Goal: Transaction & Acquisition: Purchase product/service

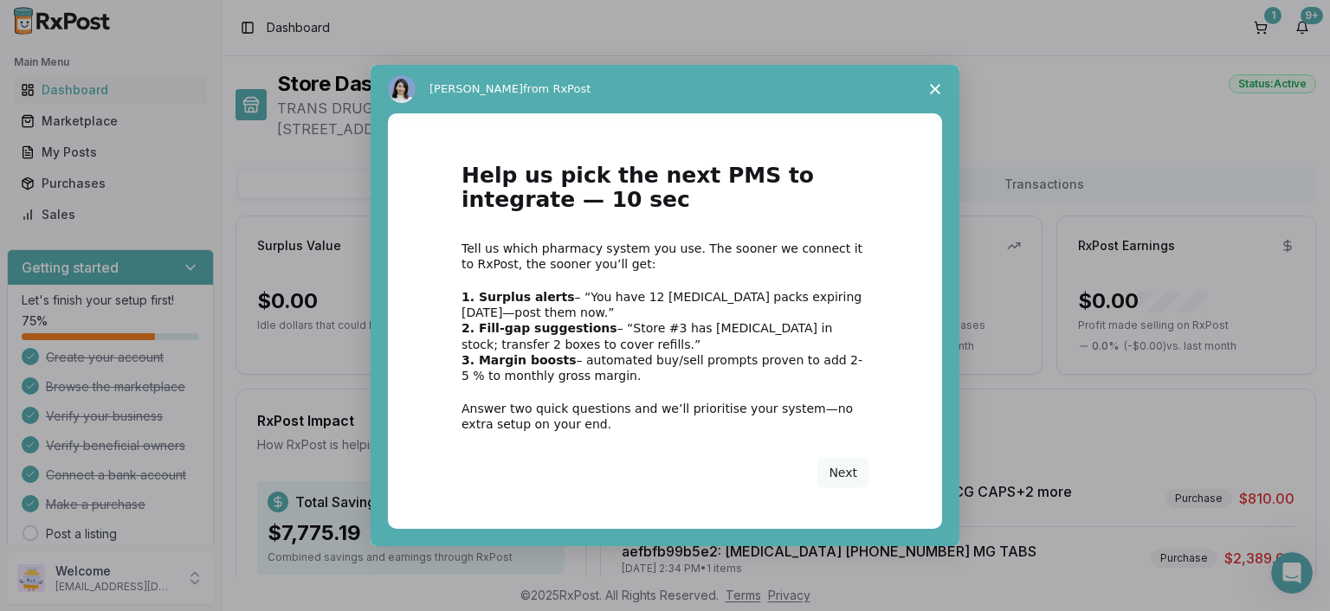
click at [939, 91] on icon "Close survey" at bounding box center [935, 89] width 10 height 10
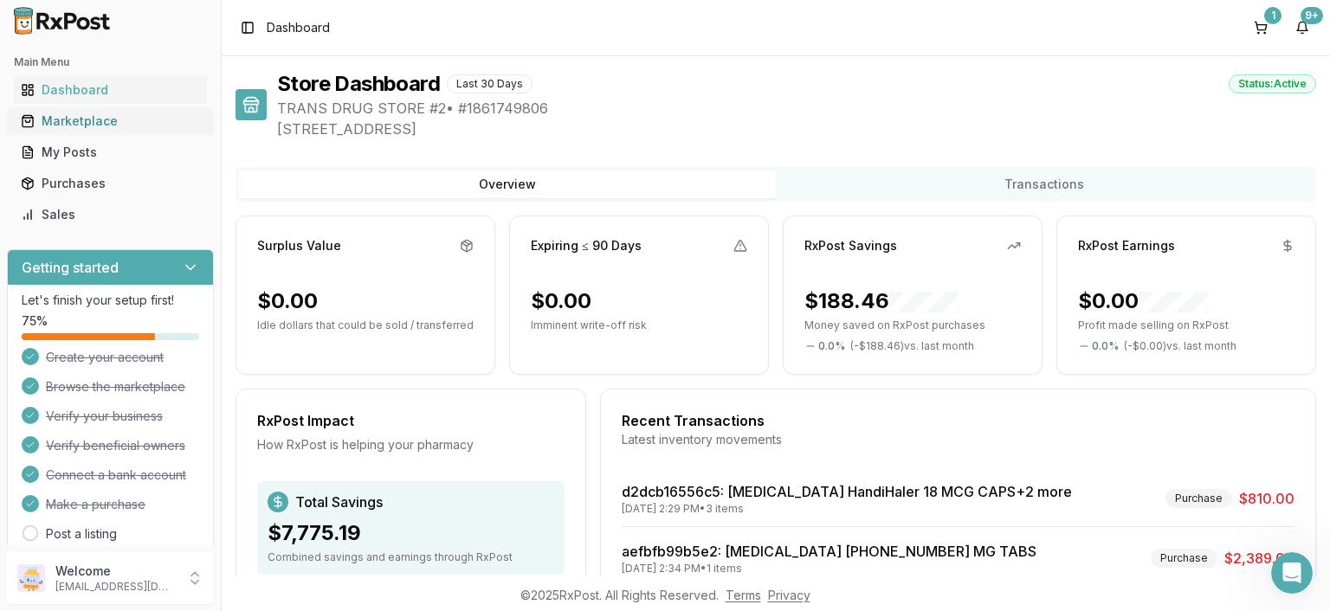
click at [69, 126] on div "Marketplace" at bounding box center [110, 121] width 179 height 17
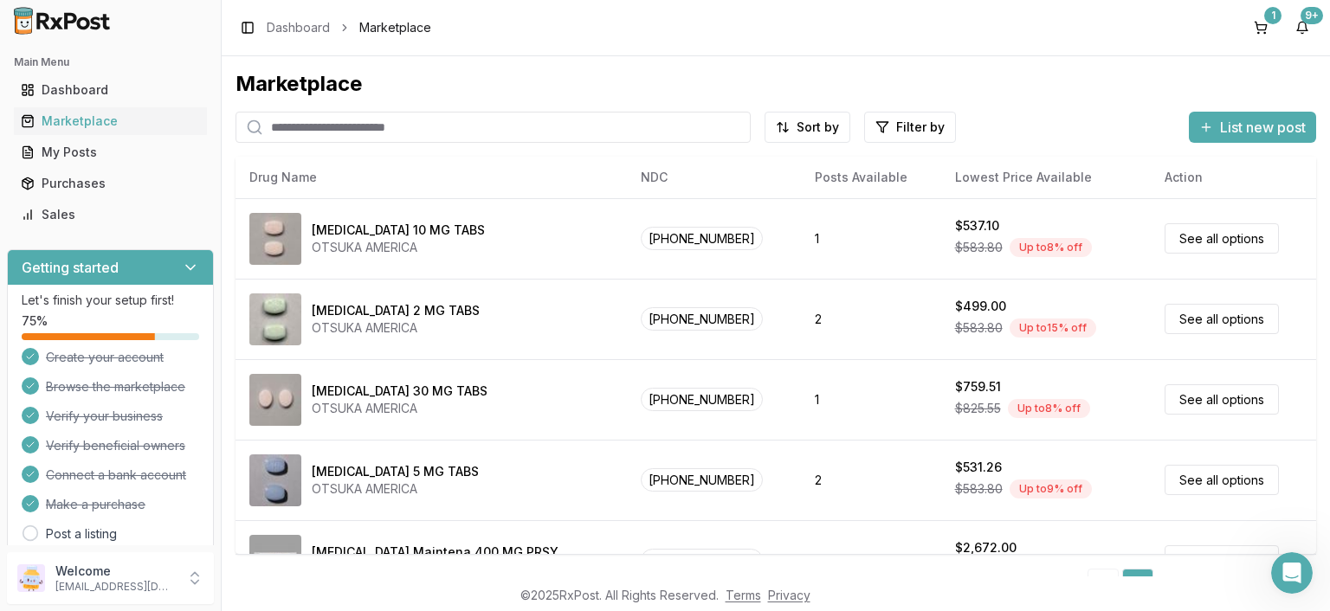
click at [324, 130] on input "search" at bounding box center [492, 127] width 515 height 31
type input "*******"
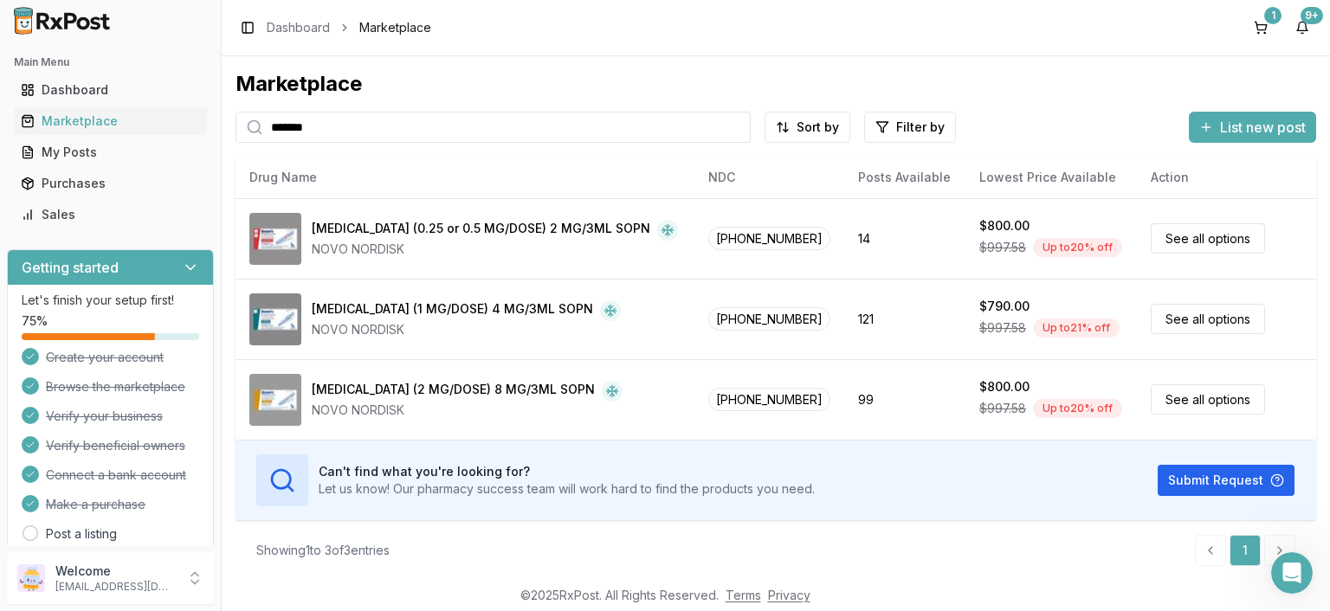
click at [397, 128] on input "*******" at bounding box center [492, 127] width 515 height 31
click at [397, 126] on input "*******" at bounding box center [492, 127] width 515 height 31
click at [393, 125] on input "*******" at bounding box center [492, 127] width 515 height 31
click at [304, 24] on link "Dashboard" at bounding box center [298, 27] width 63 height 17
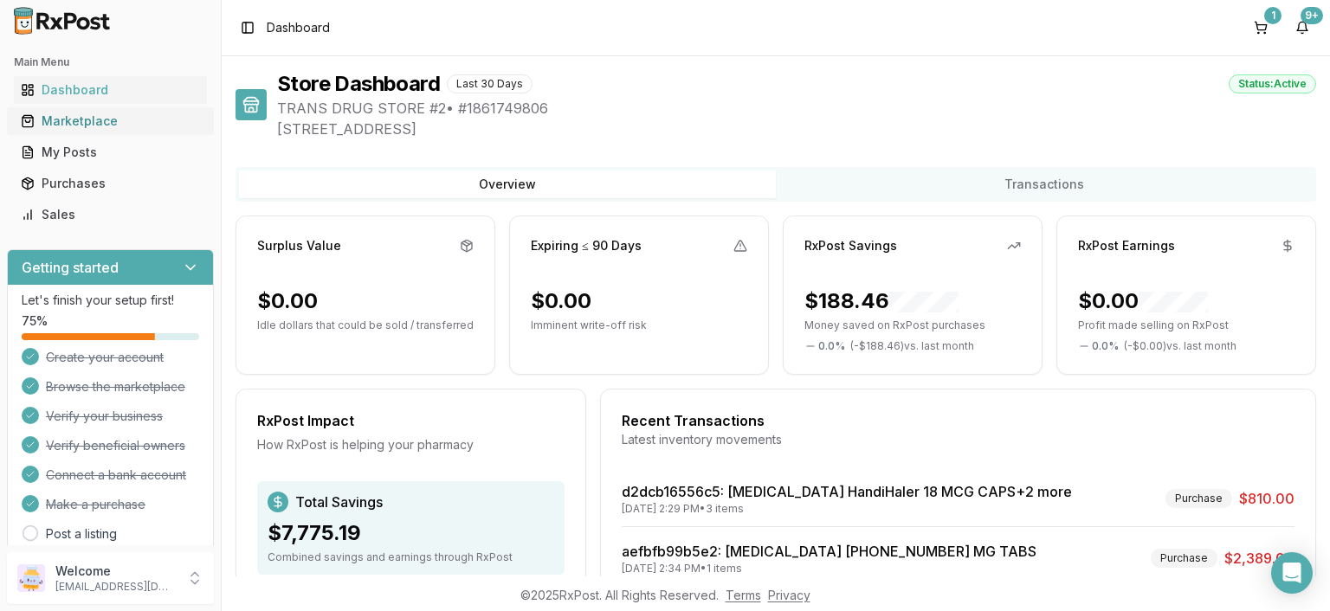
click at [68, 128] on div "Marketplace" at bounding box center [110, 121] width 179 height 17
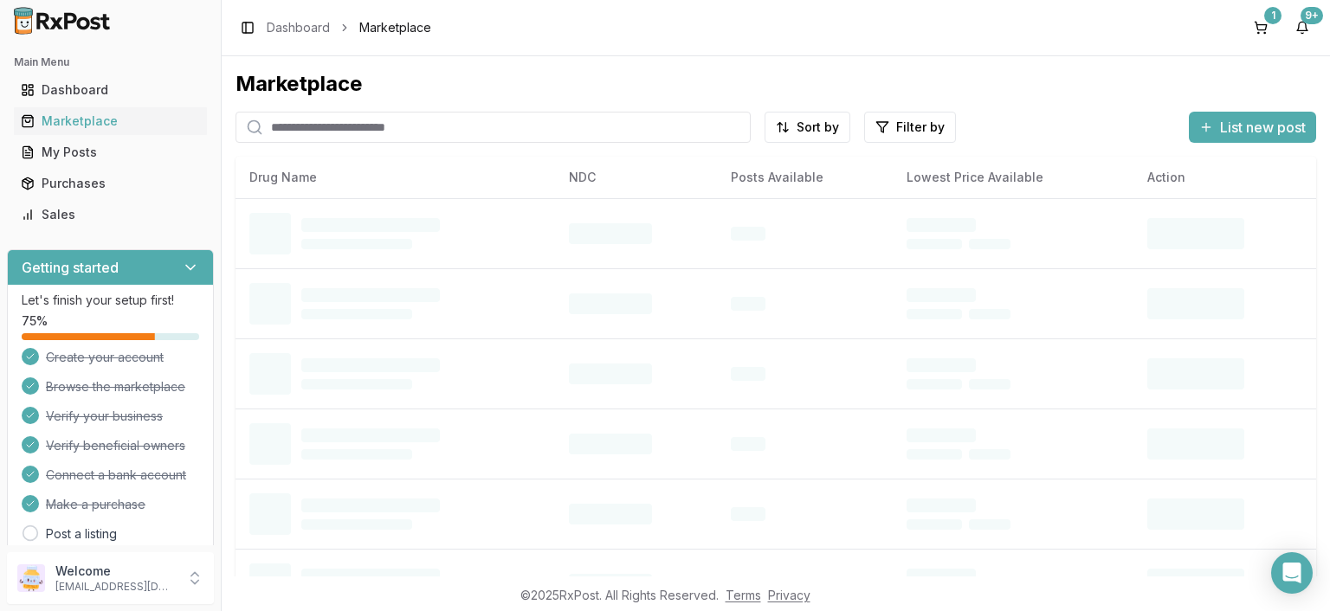
click at [355, 126] on input "search" at bounding box center [492, 127] width 515 height 31
paste input "**********"
type input "**********"
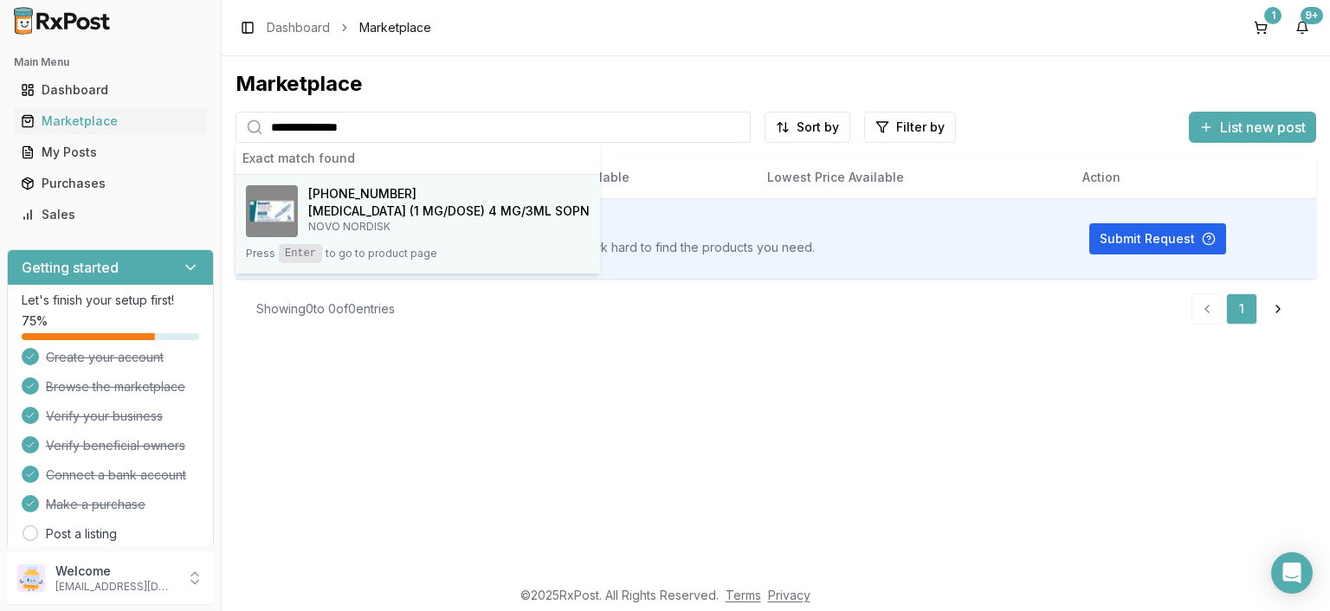
click at [300, 254] on kbd "Enter" at bounding box center [300, 253] width 43 height 19
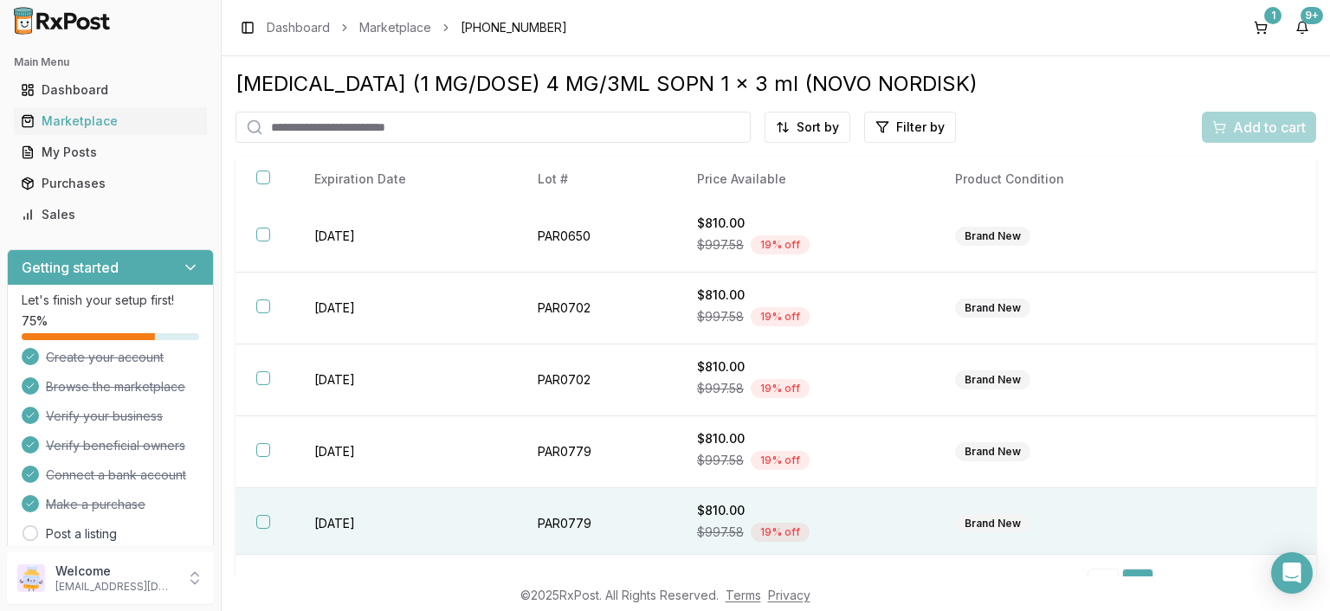
scroll to position [36, 0]
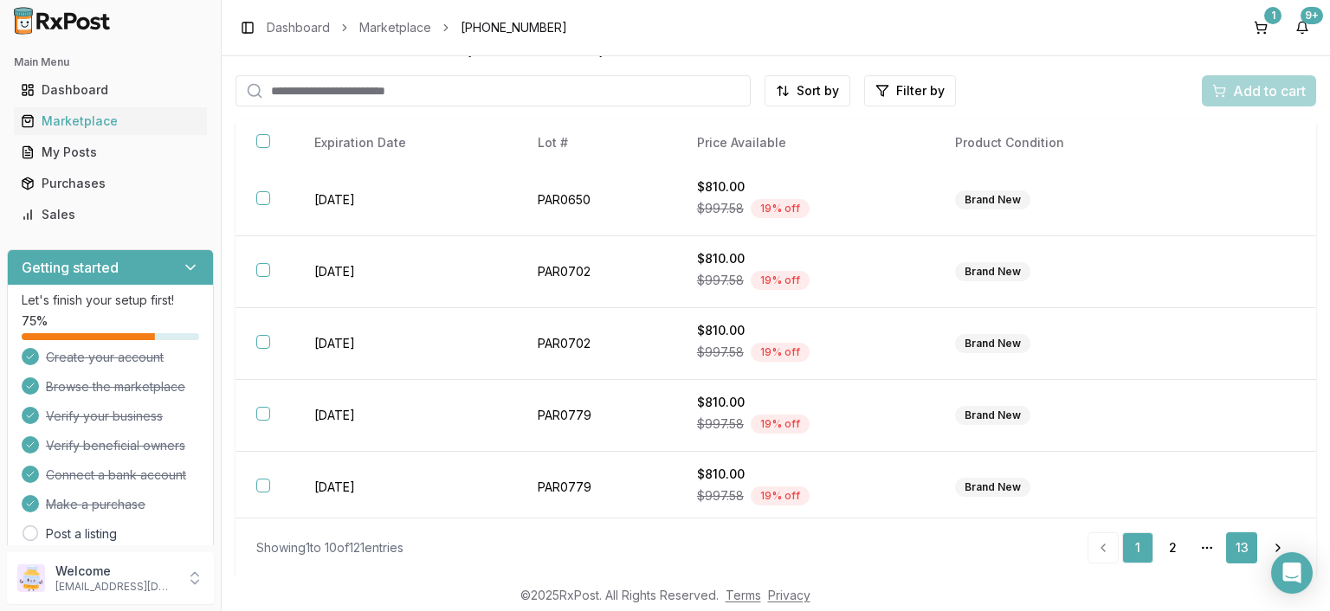
click at [1242, 539] on link "13" at bounding box center [1241, 547] width 31 height 31
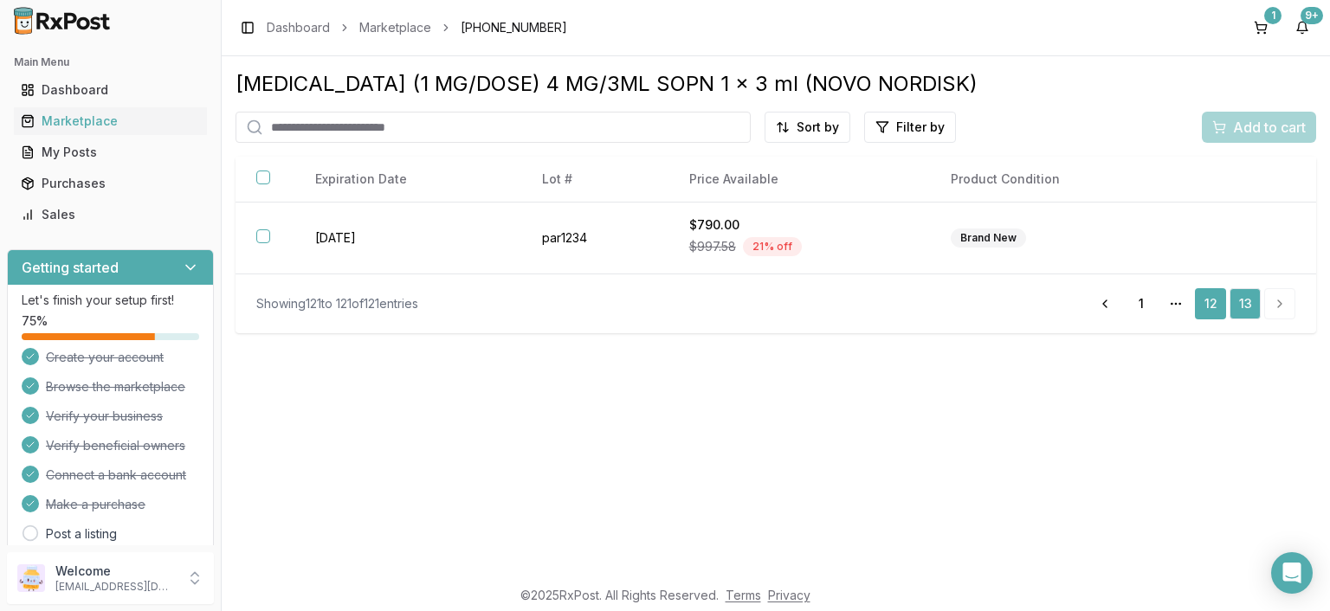
click at [1221, 301] on link "12" at bounding box center [1210, 303] width 31 height 31
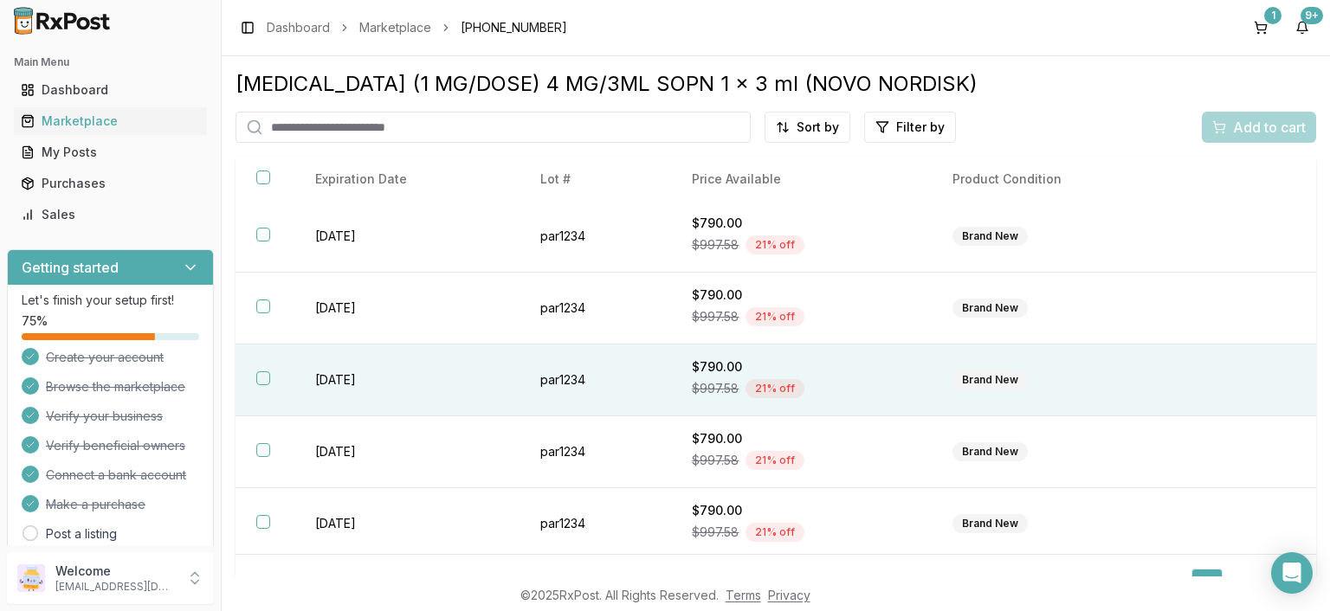
scroll to position [36, 0]
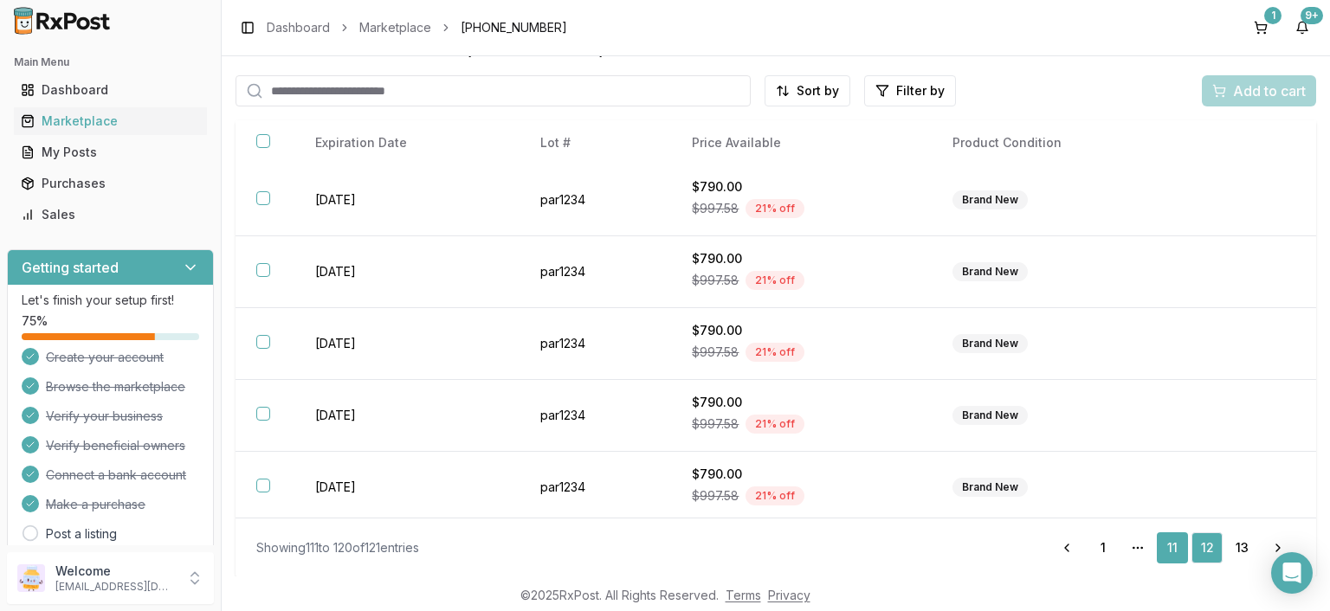
click at [1173, 539] on link "11" at bounding box center [1172, 547] width 31 height 31
click at [1141, 547] on link "10" at bounding box center [1137, 547] width 31 height 31
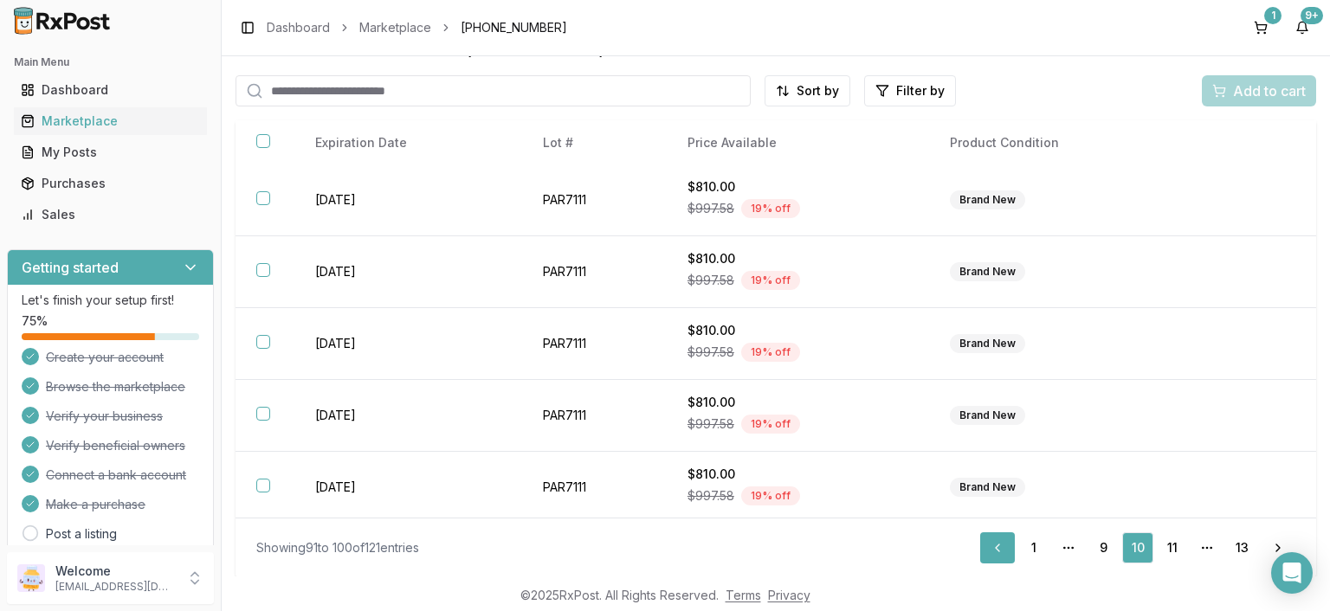
click at [993, 550] on link "Previous" at bounding box center [997, 547] width 35 height 31
click at [993, 545] on link "Previous" at bounding box center [997, 547] width 35 height 31
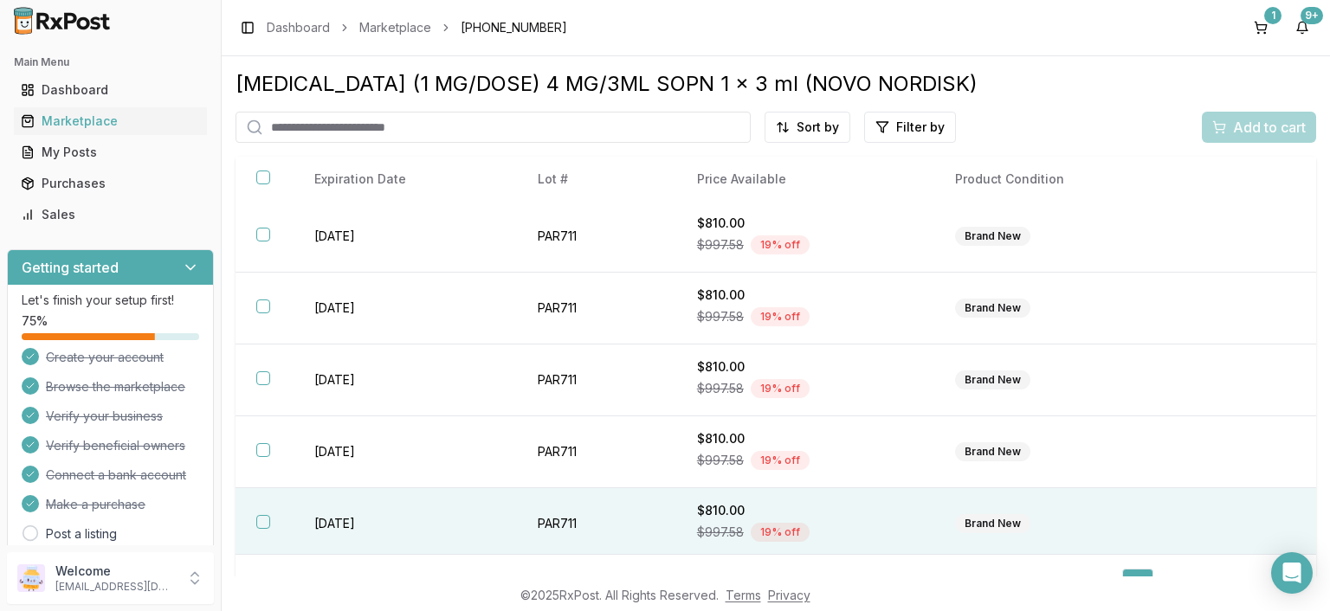
scroll to position [36, 0]
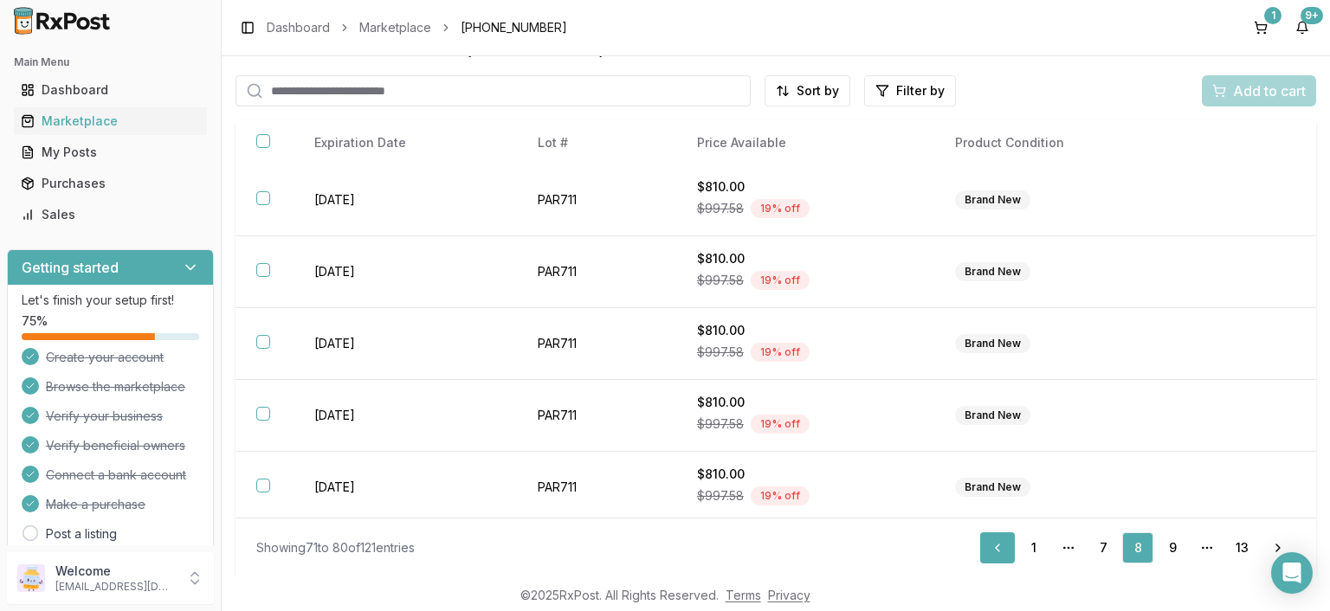
click at [1003, 547] on link "Previous" at bounding box center [997, 547] width 35 height 31
click at [1005, 546] on link "Previous" at bounding box center [997, 547] width 35 height 31
click at [1004, 545] on link "Previous" at bounding box center [997, 547] width 35 height 31
click at [1005, 546] on link "Previous" at bounding box center [997, 547] width 35 height 31
click at [1006, 547] on link "Previous" at bounding box center [997, 547] width 35 height 31
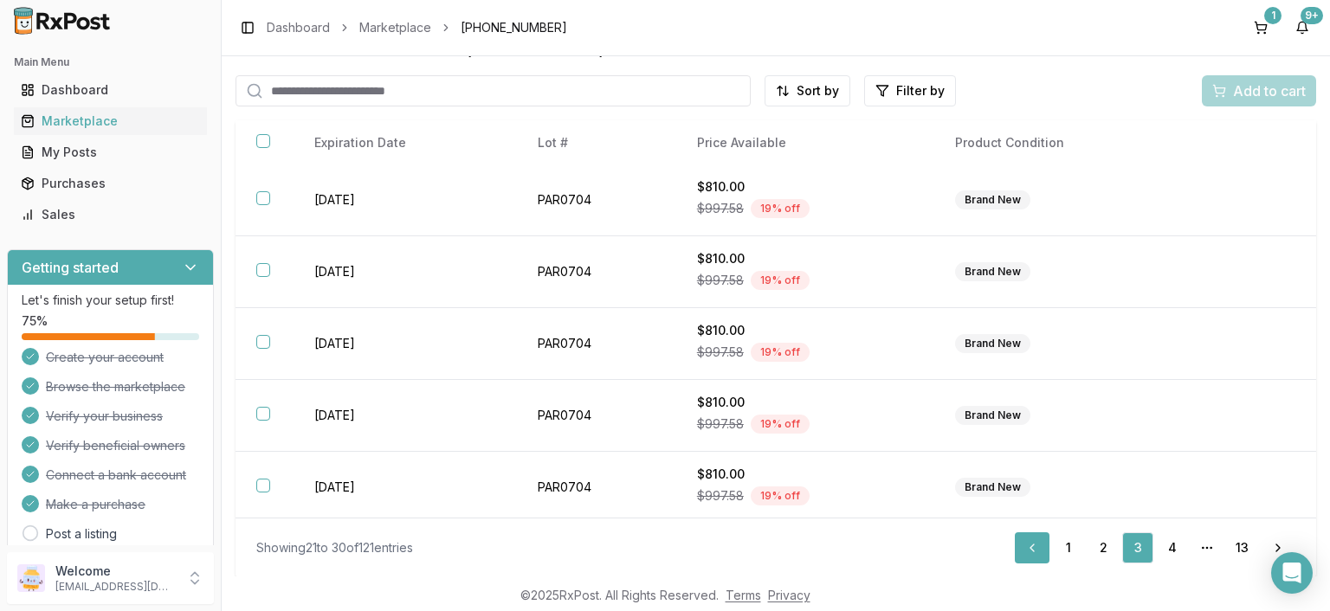
click at [1037, 545] on link "Previous" at bounding box center [1032, 547] width 35 height 31
click at [1068, 547] on link "Previous" at bounding box center [1066, 547] width 35 height 31
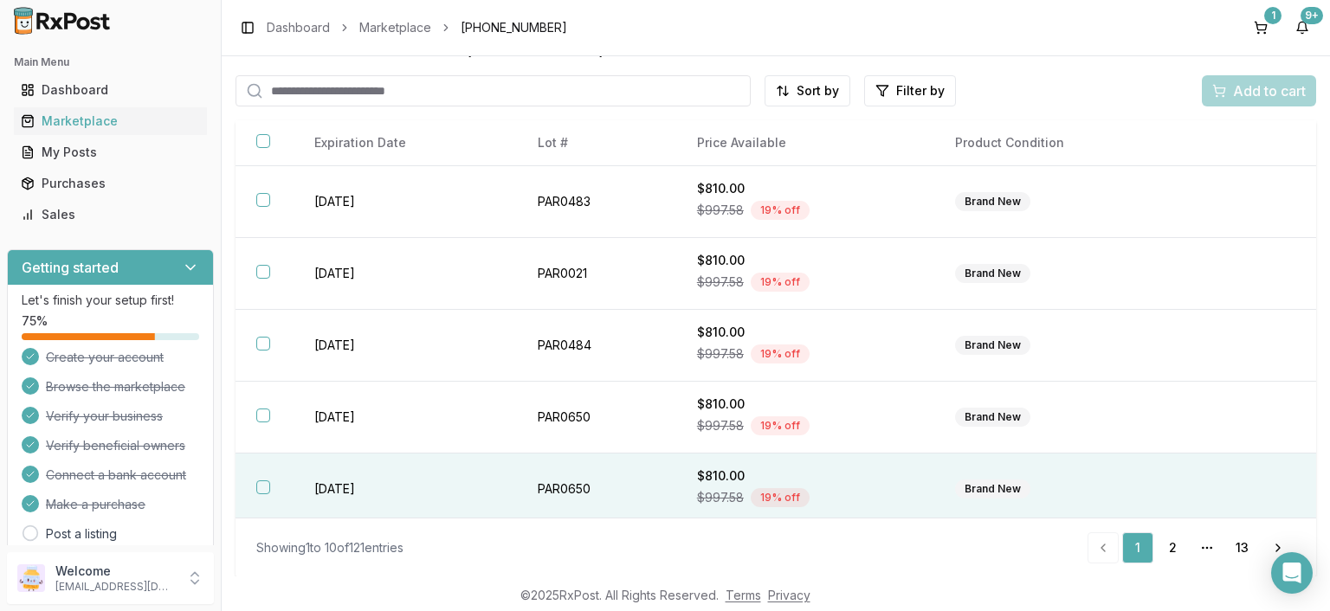
scroll to position [361, 0]
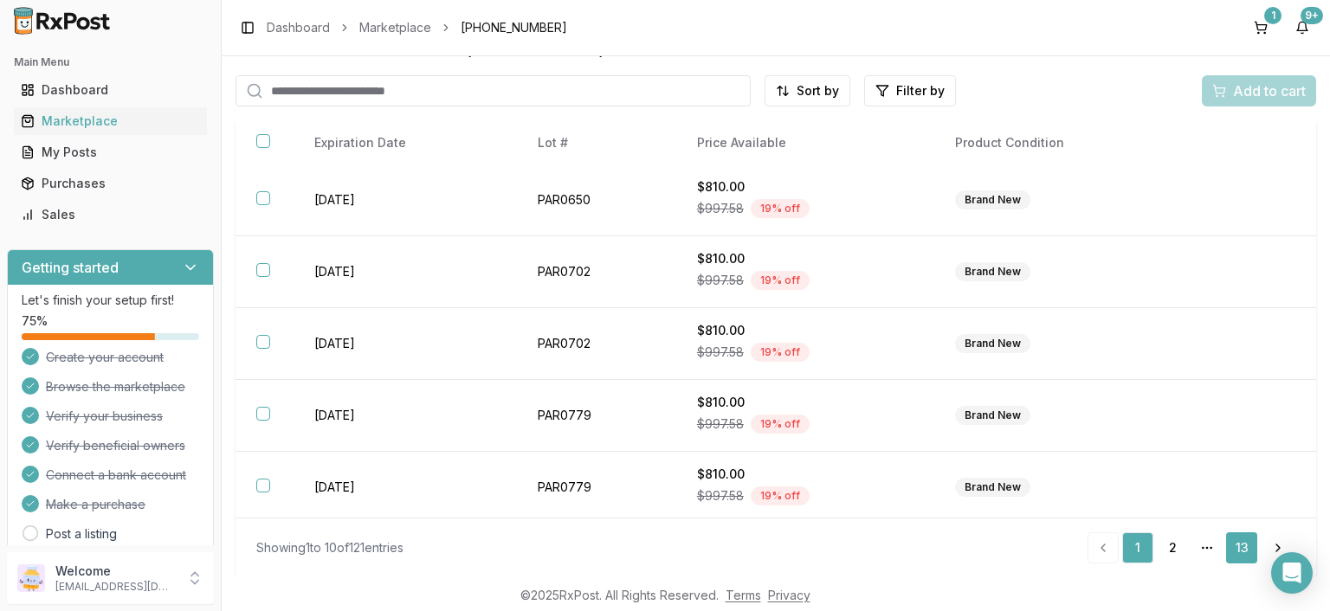
click at [1245, 553] on link "13" at bounding box center [1241, 547] width 31 height 31
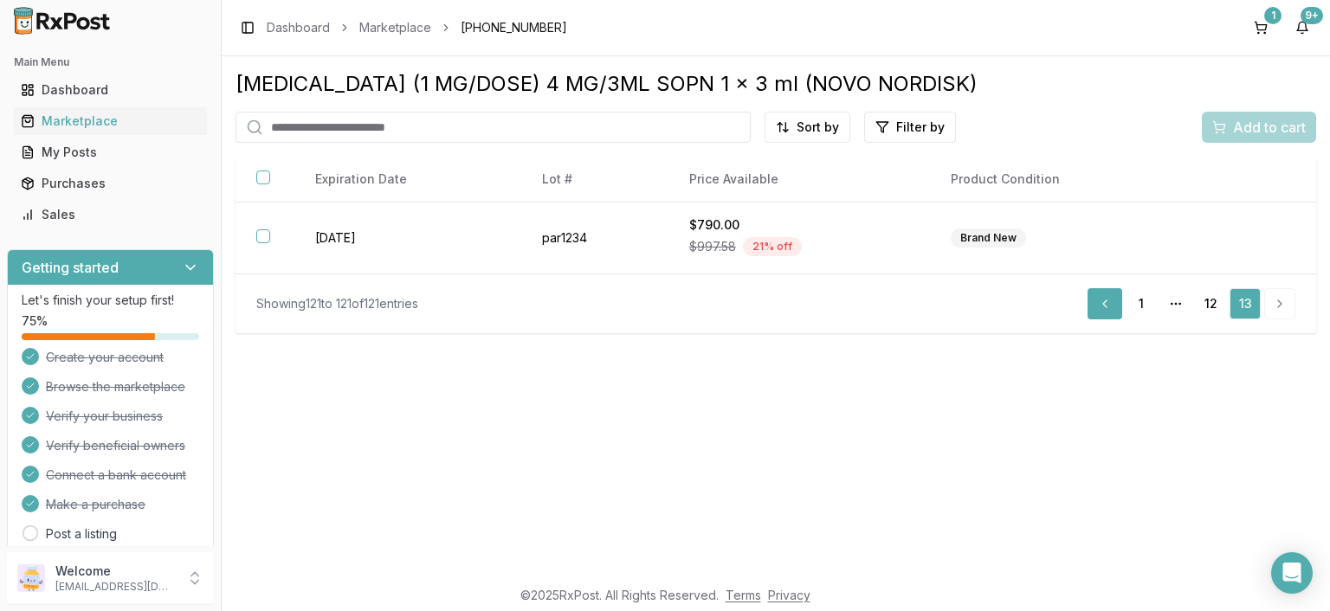
click at [1108, 305] on link "Previous" at bounding box center [1104, 303] width 35 height 31
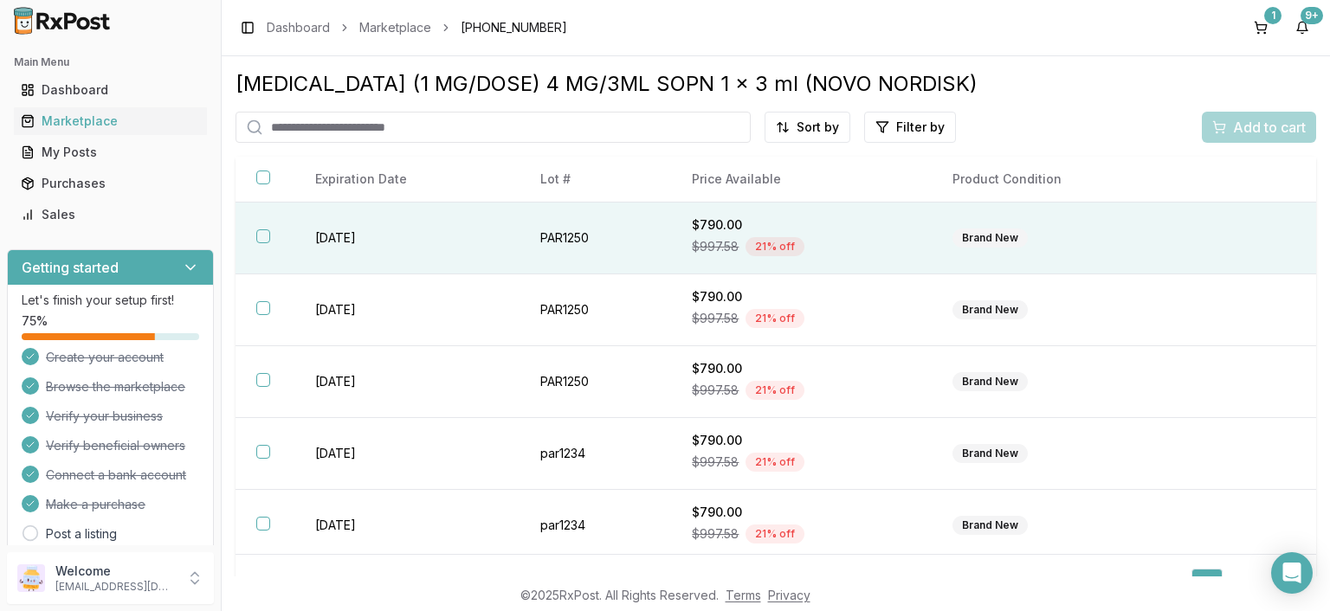
click at [257, 235] on button "button" at bounding box center [263, 236] width 14 height 14
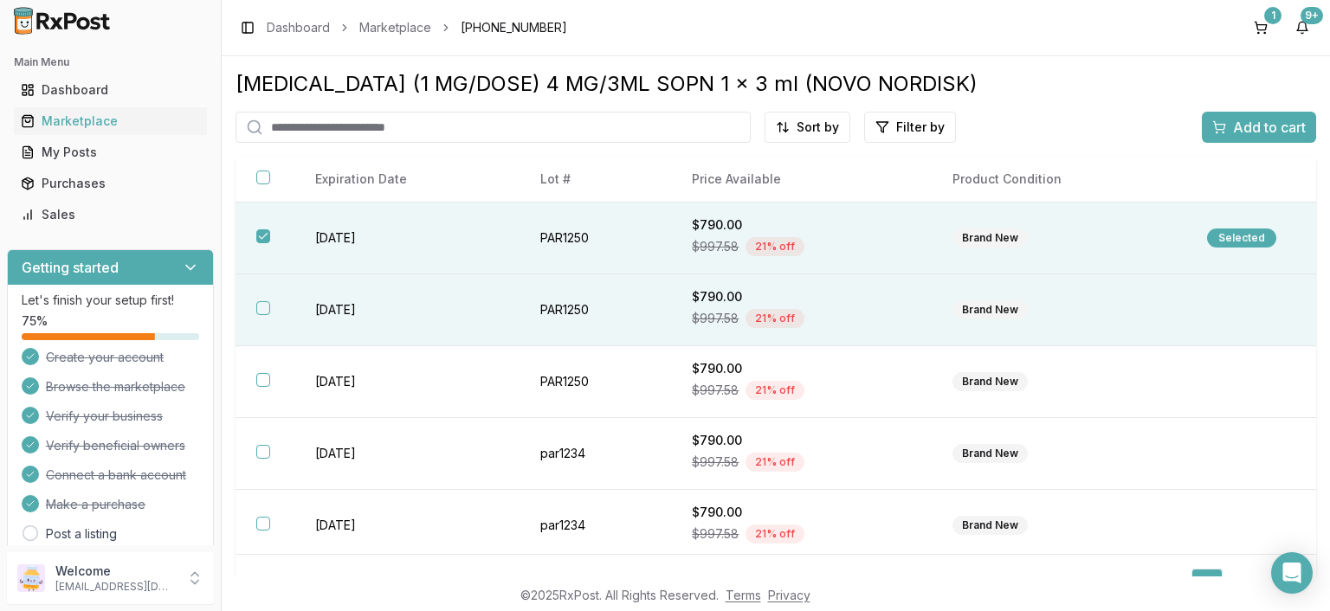
click at [261, 308] on button "button" at bounding box center [263, 308] width 14 height 14
click at [1246, 137] on span "Add to cart" at bounding box center [1269, 127] width 73 height 21
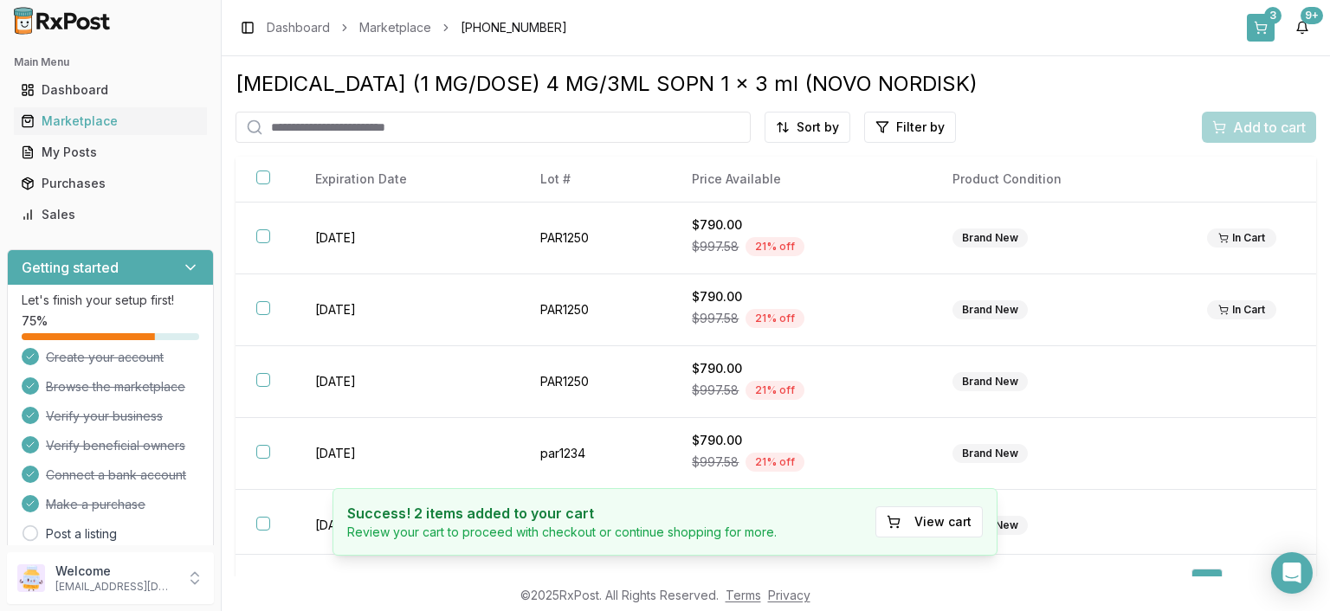
click at [1264, 27] on button "3" at bounding box center [1261, 28] width 28 height 28
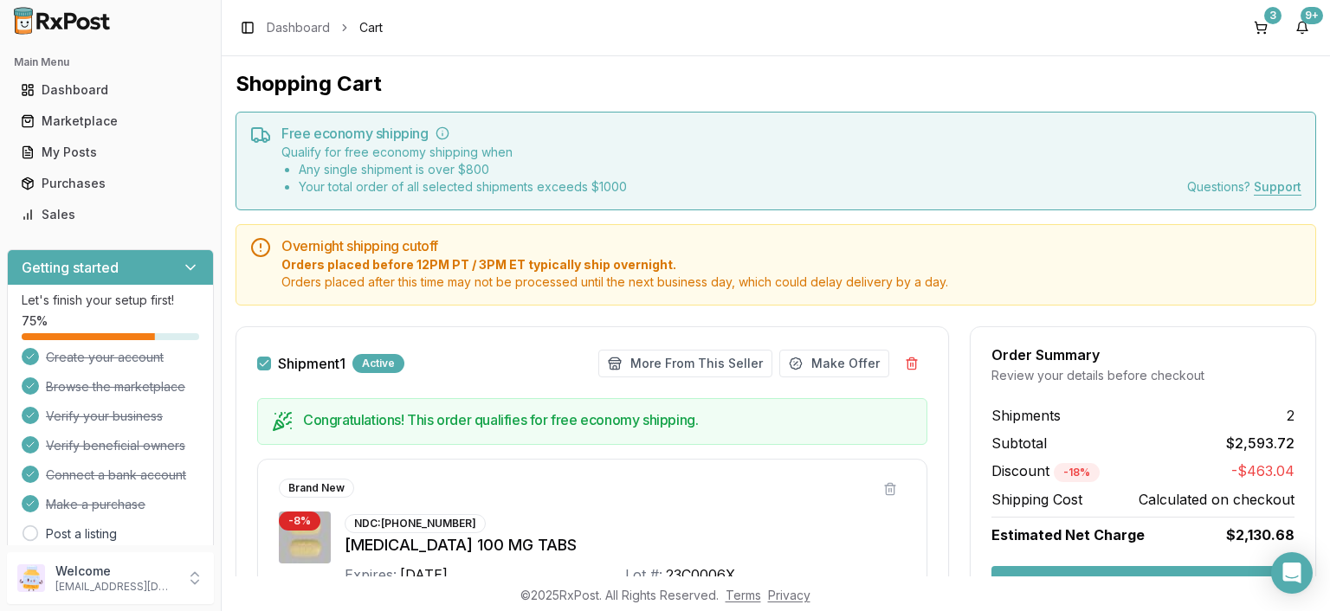
scroll to position [398, 0]
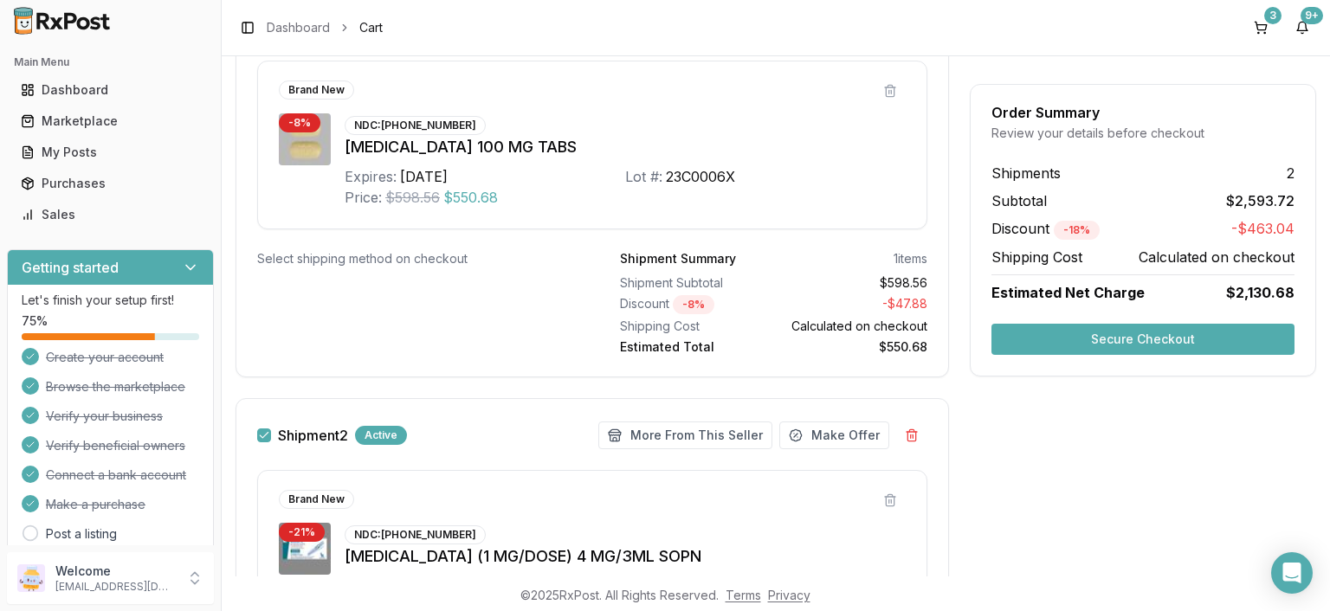
click at [1048, 334] on button "Secure Checkout" at bounding box center [1142, 339] width 303 height 31
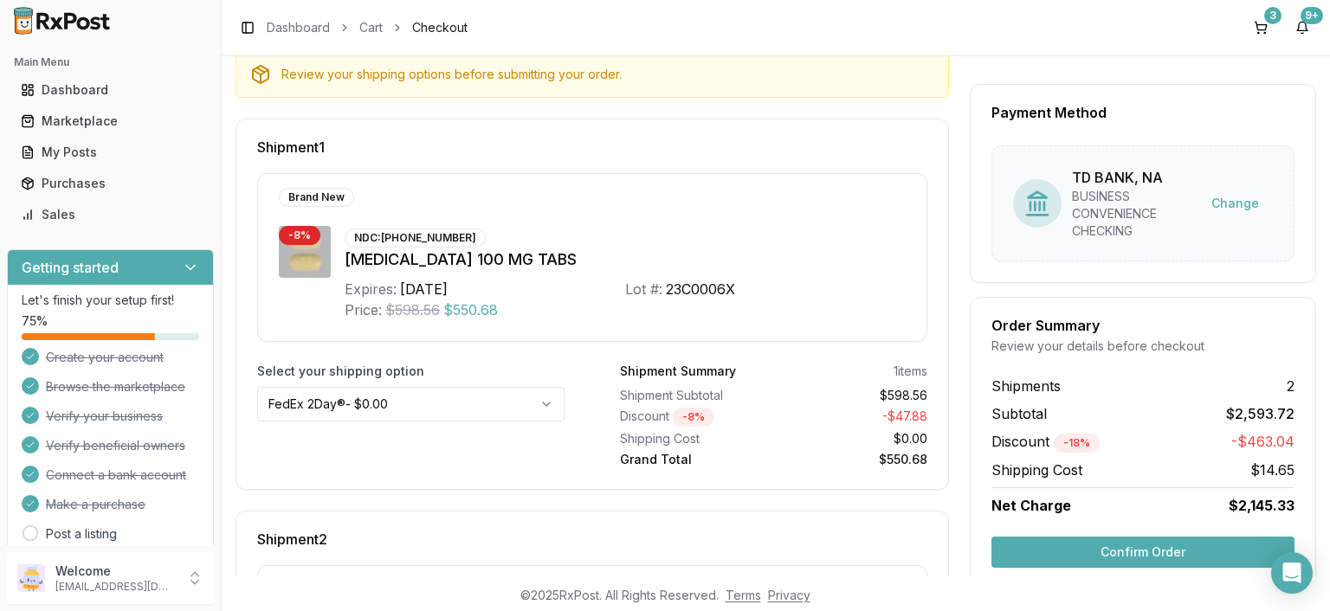
scroll to position [617, 0]
